Goal: Check status: Check status

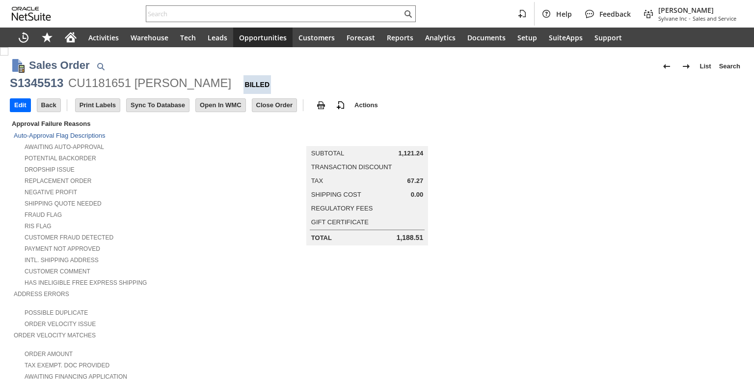
scroll to position [393, 0]
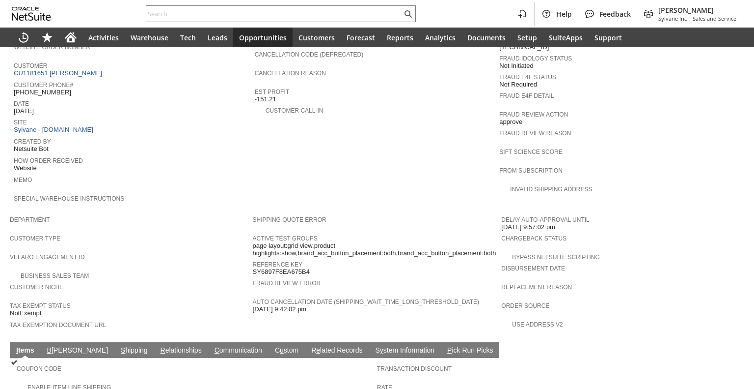
click at [72, 69] on link "CU1181651 [PERSON_NAME]" at bounding box center [59, 72] width 91 height 7
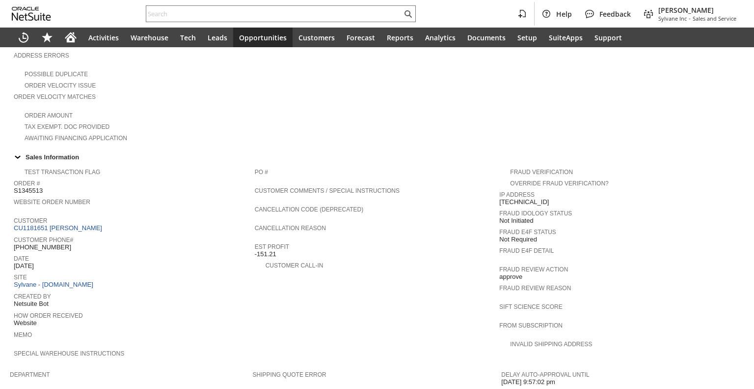
scroll to position [196, 0]
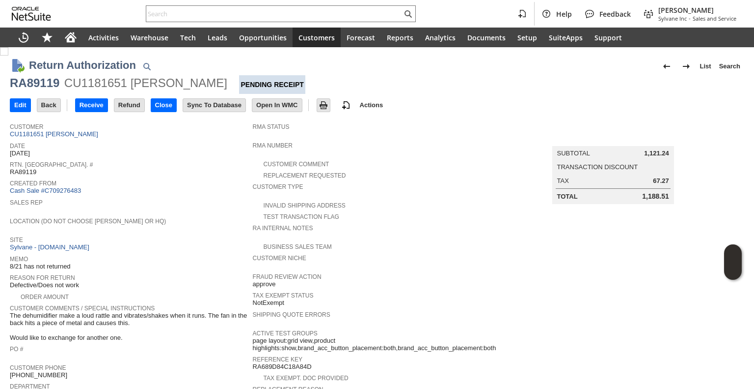
click at [33, 88] on div "RA89119" at bounding box center [35, 83] width 50 height 16
copy div "RA89119"
click at [287, 5] on div at bounding box center [281, 13] width 270 height 17
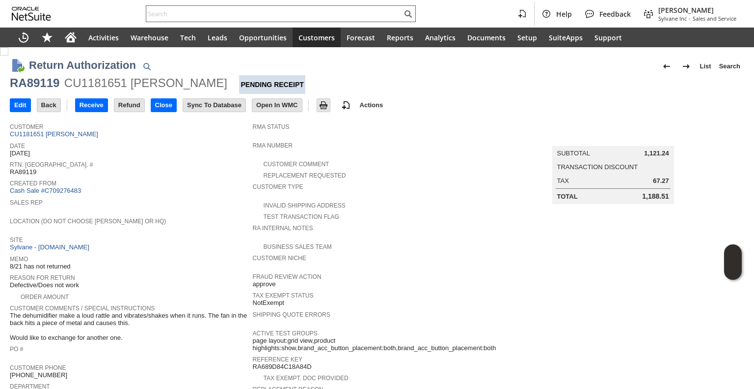
paste input "P218590"
click at [285, 11] on input "text" at bounding box center [274, 14] width 256 height 12
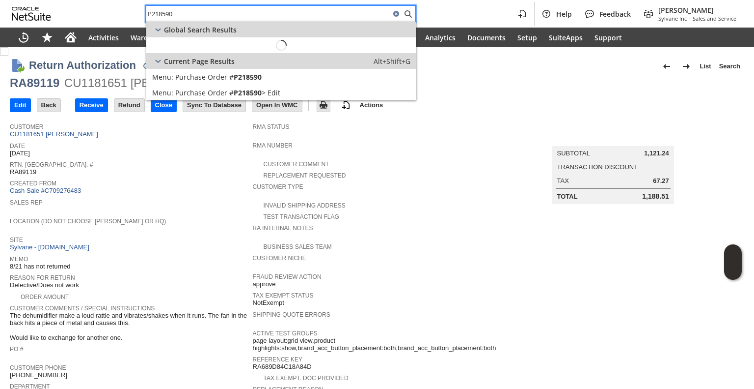
type input "P218590"
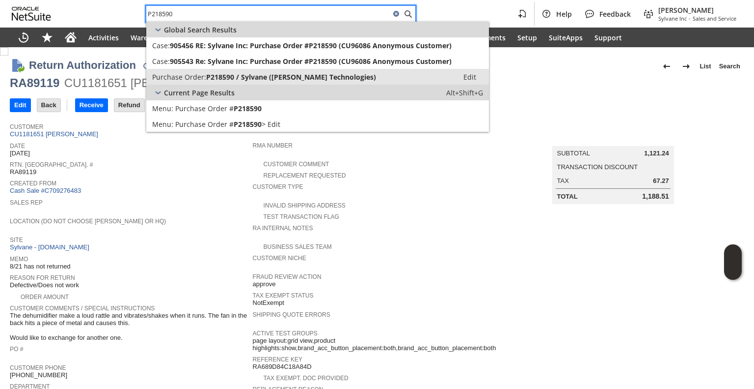
click at [289, 73] on span "P218590 / Sylvane ([PERSON_NAME] Technologies)" at bounding box center [291, 76] width 170 height 9
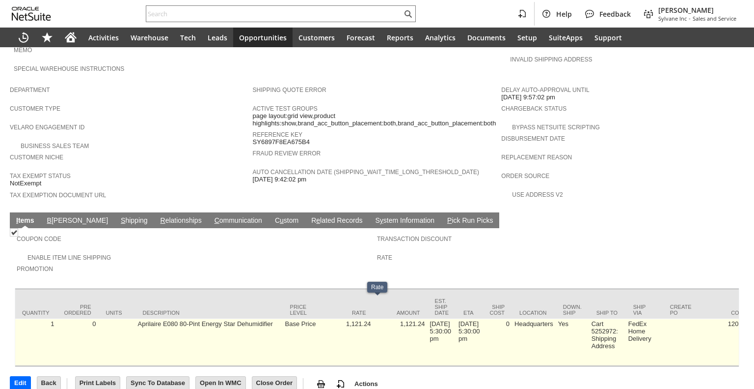
scroll to position [0, 390]
